Goal: Check status: Check status

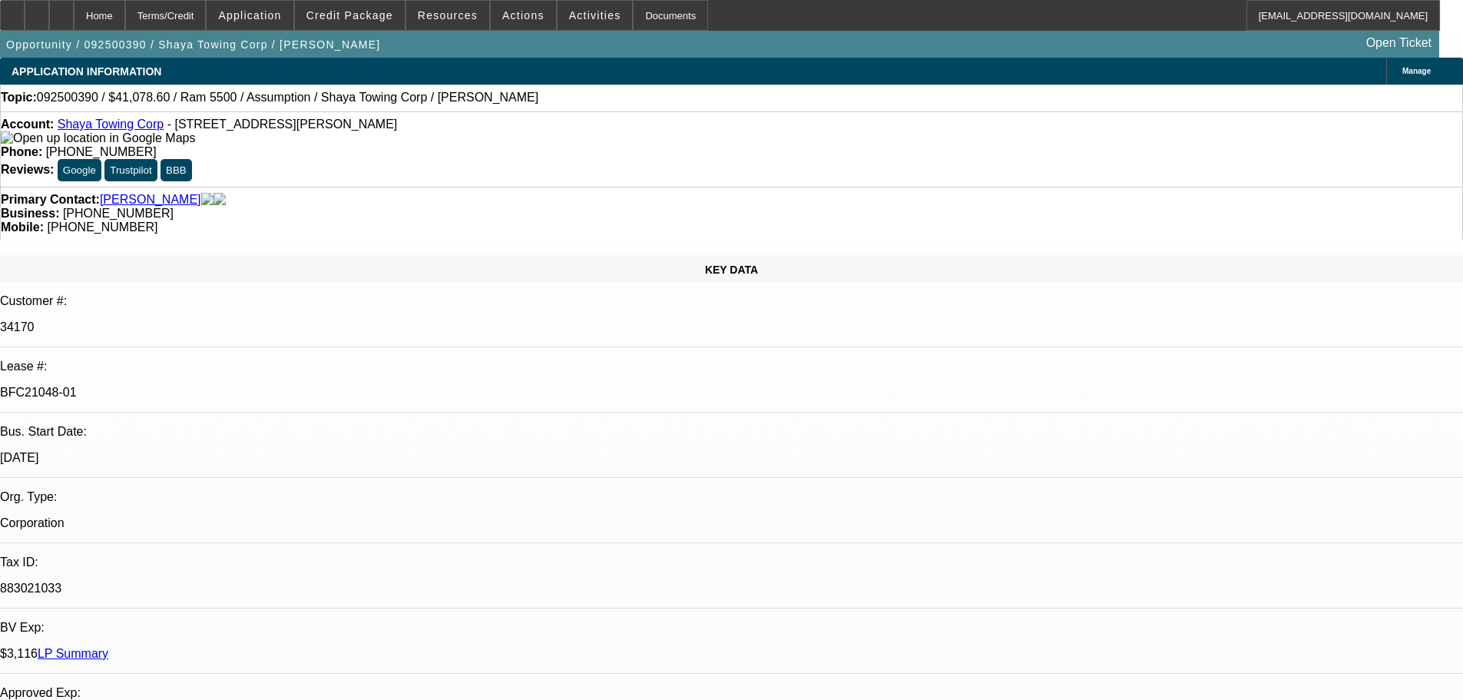
select select "0"
select select "2"
select select "0.1"
select select "4"
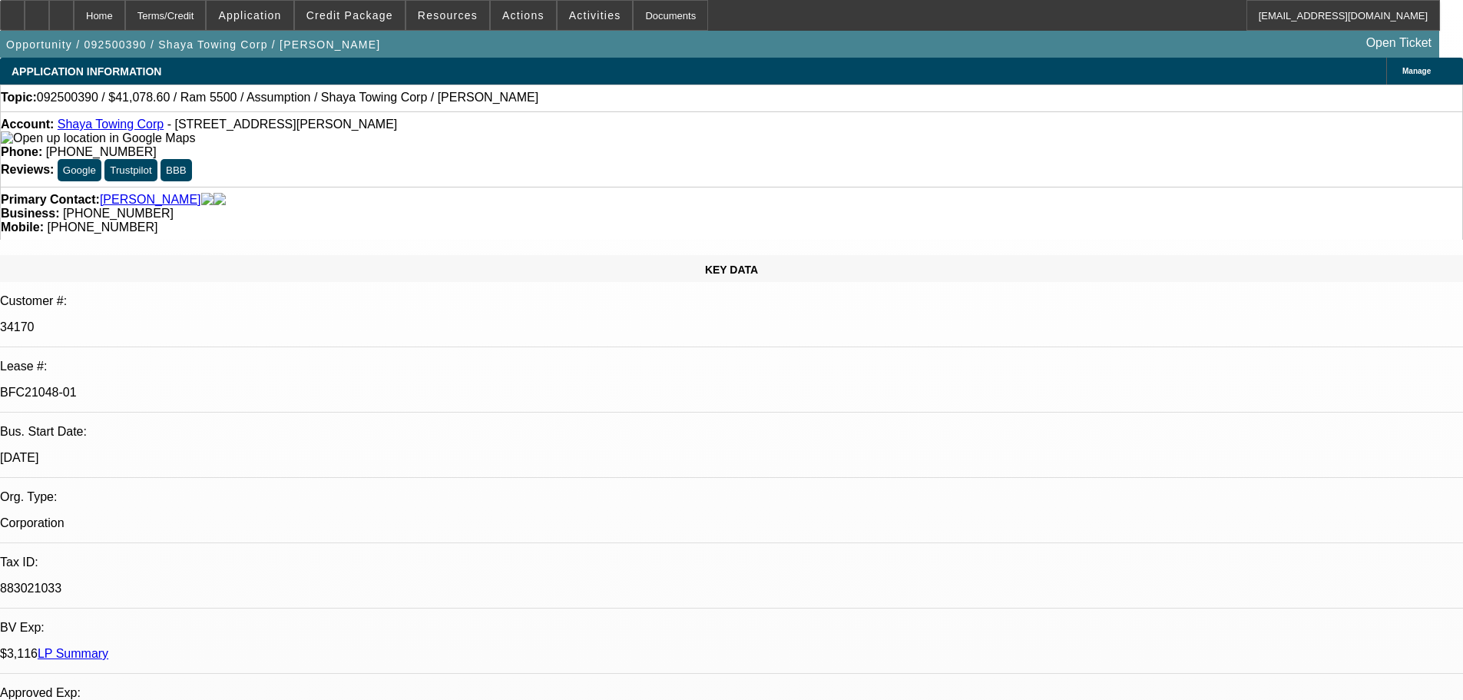
select select "0"
select select "0.1"
select select "4"
click at [638, 28] on div "Documents" at bounding box center [670, 15] width 75 height 31
